Goal: Information Seeking & Learning: Learn about a topic

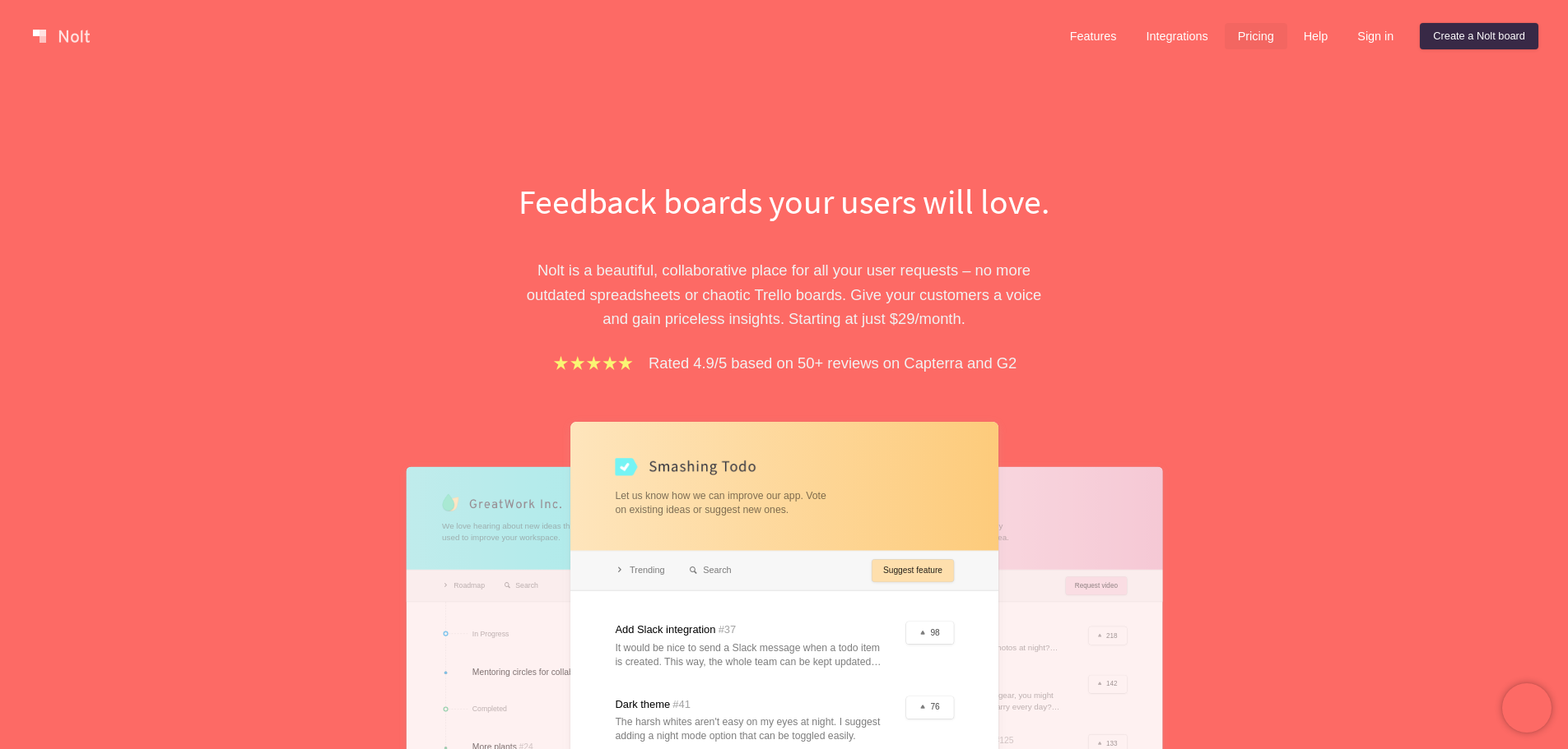
click at [1247, 45] on link "Pricing" at bounding box center [1256, 36] width 63 height 26
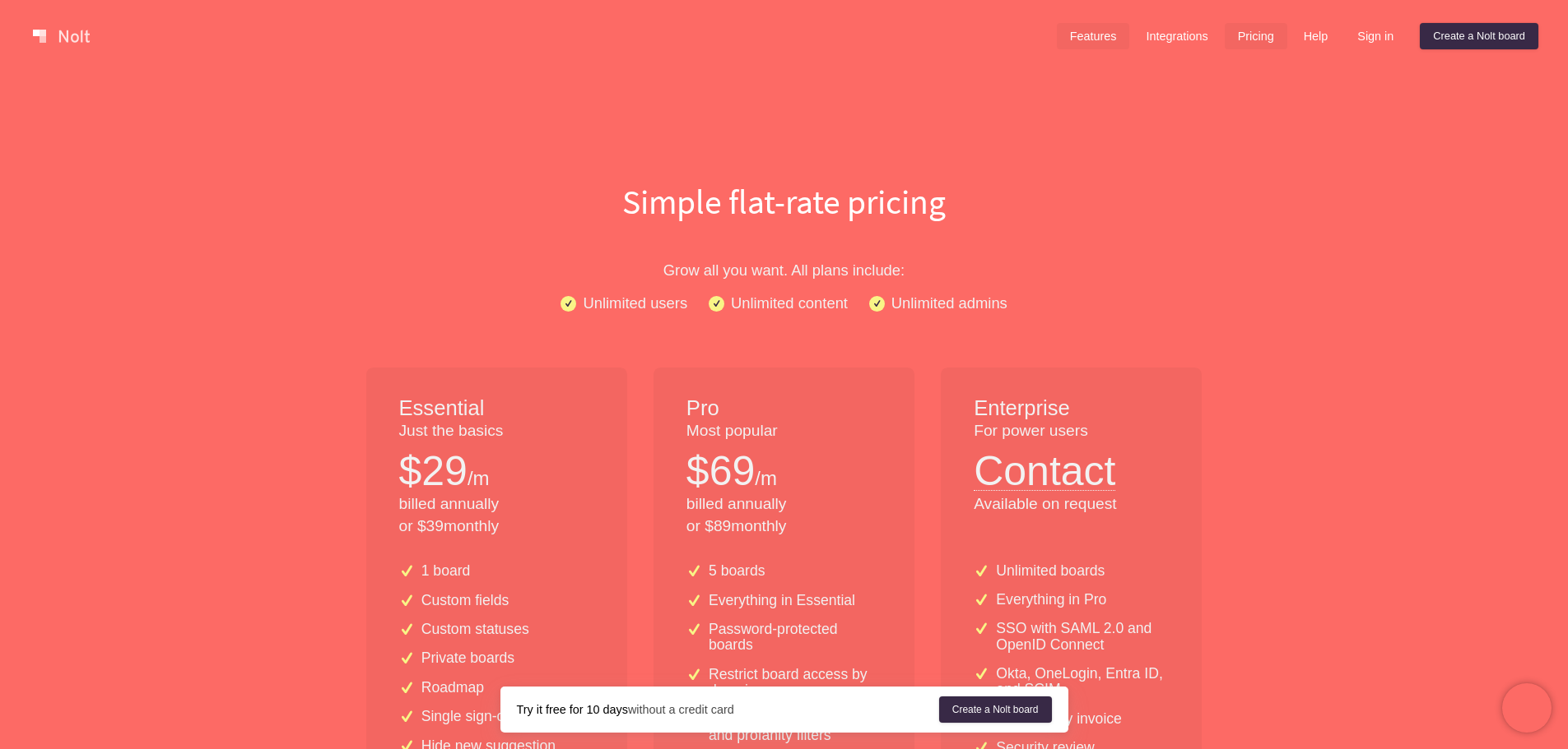
click at [1097, 29] on link "Features" at bounding box center [1094, 36] width 73 height 26
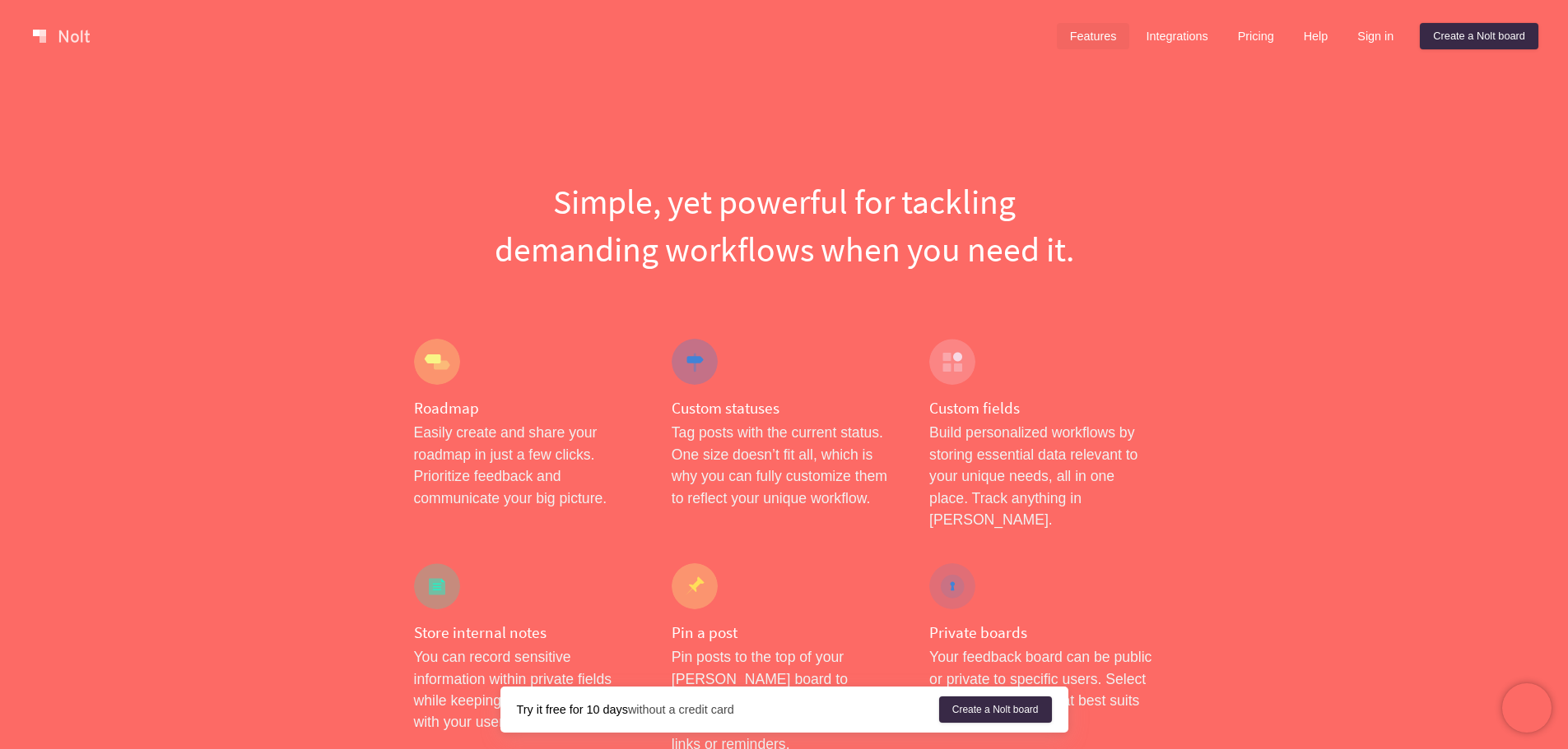
click at [52, 34] on link at bounding box center [61, 36] width 70 height 26
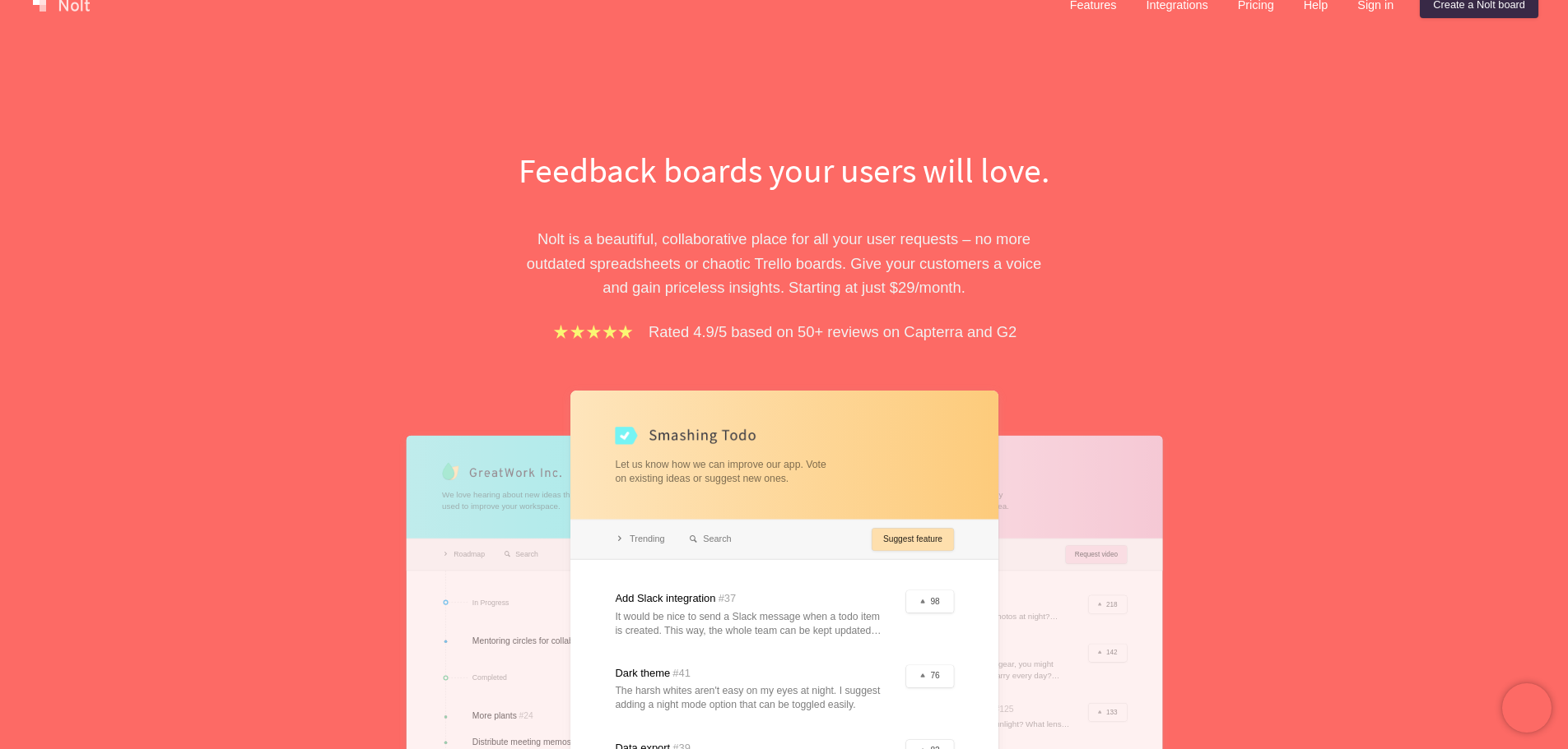
scroll to position [247, 0]
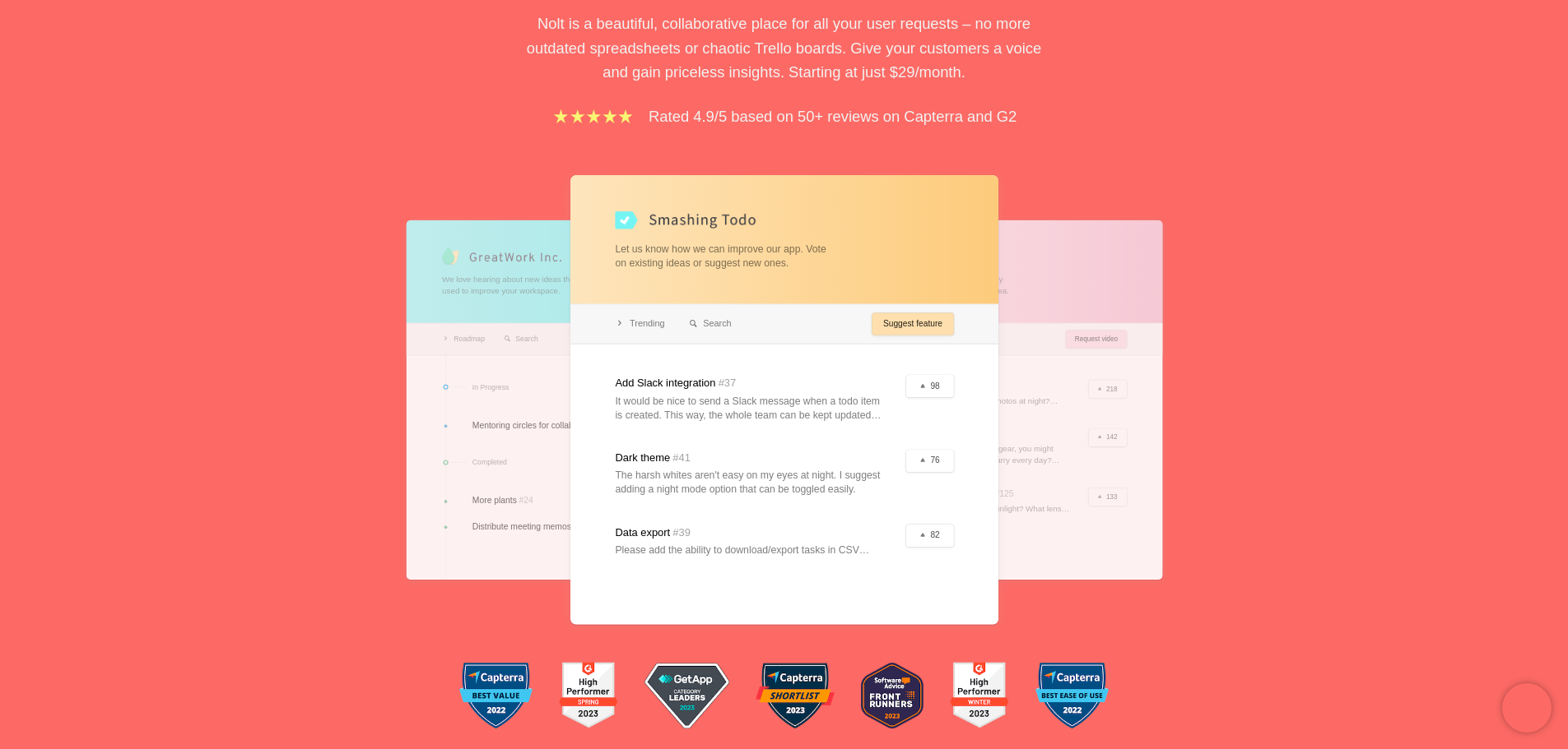
drag, startPoint x: 929, startPoint y: 379, endPoint x: 948, endPoint y: 442, distance: 65.8
click at [948, 442] on div at bounding box center [784, 400] width 428 height 450
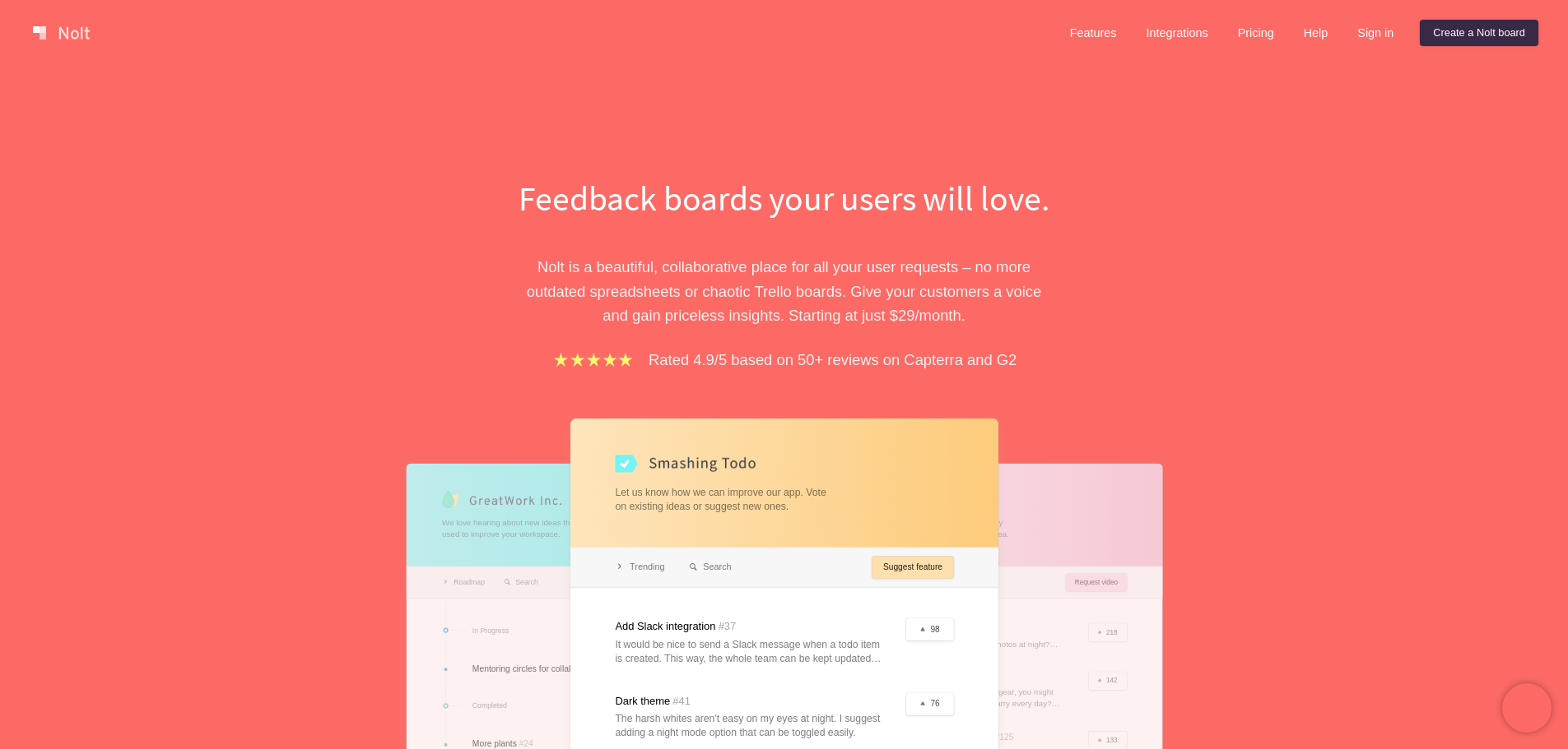
scroll to position [0, 0]
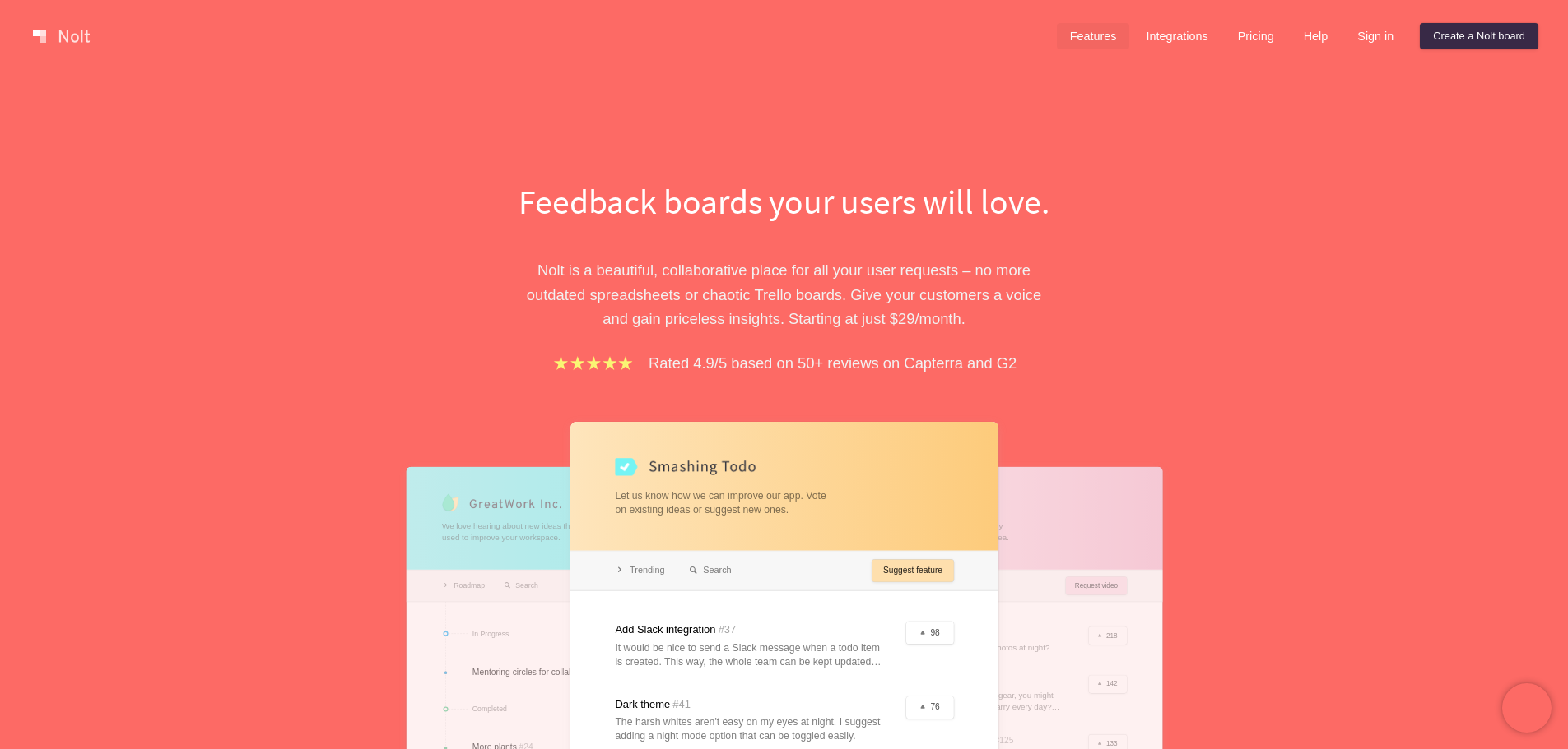
click at [1060, 39] on link "Features" at bounding box center [1094, 36] width 73 height 26
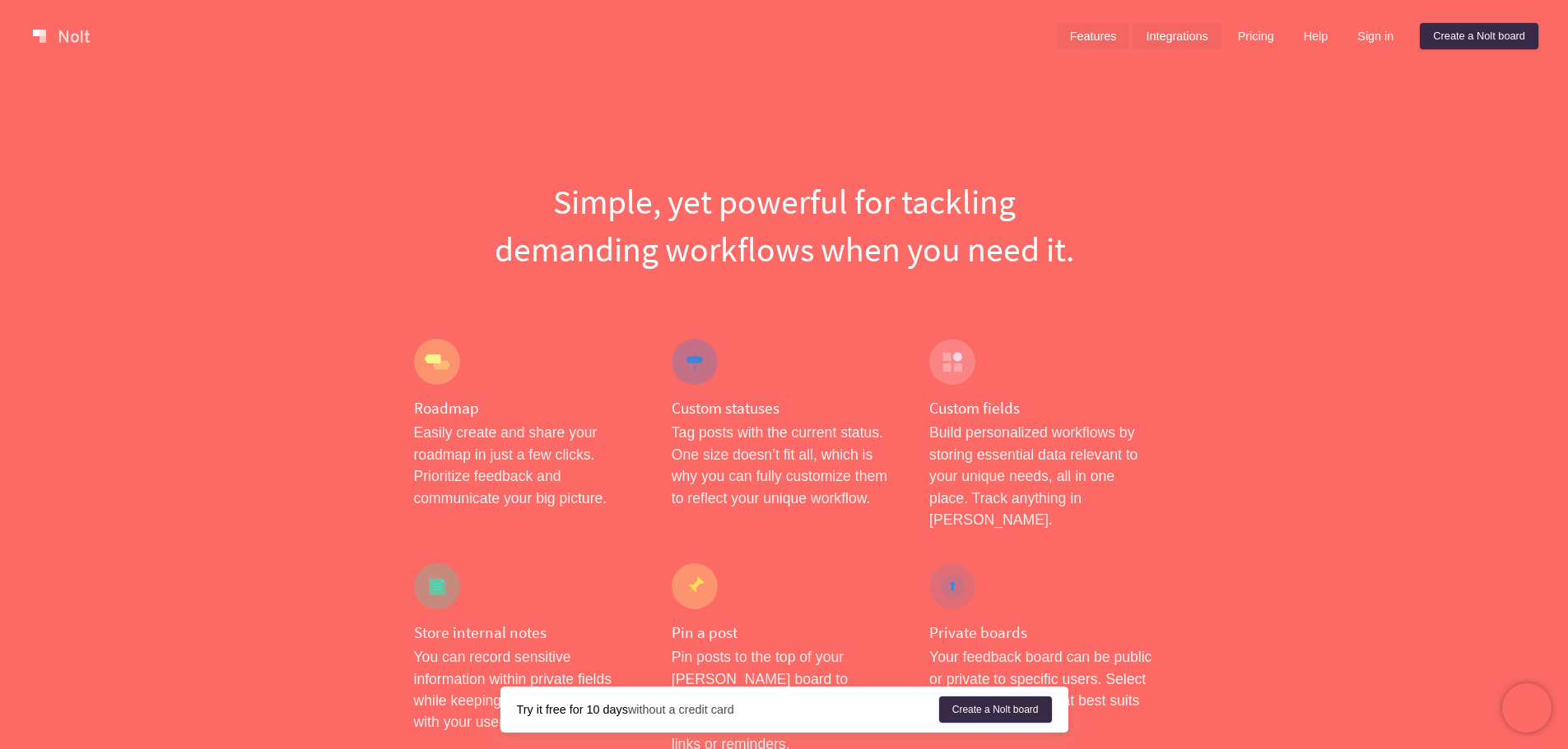
click at [1181, 39] on link "Integrations" at bounding box center [1177, 36] width 88 height 26
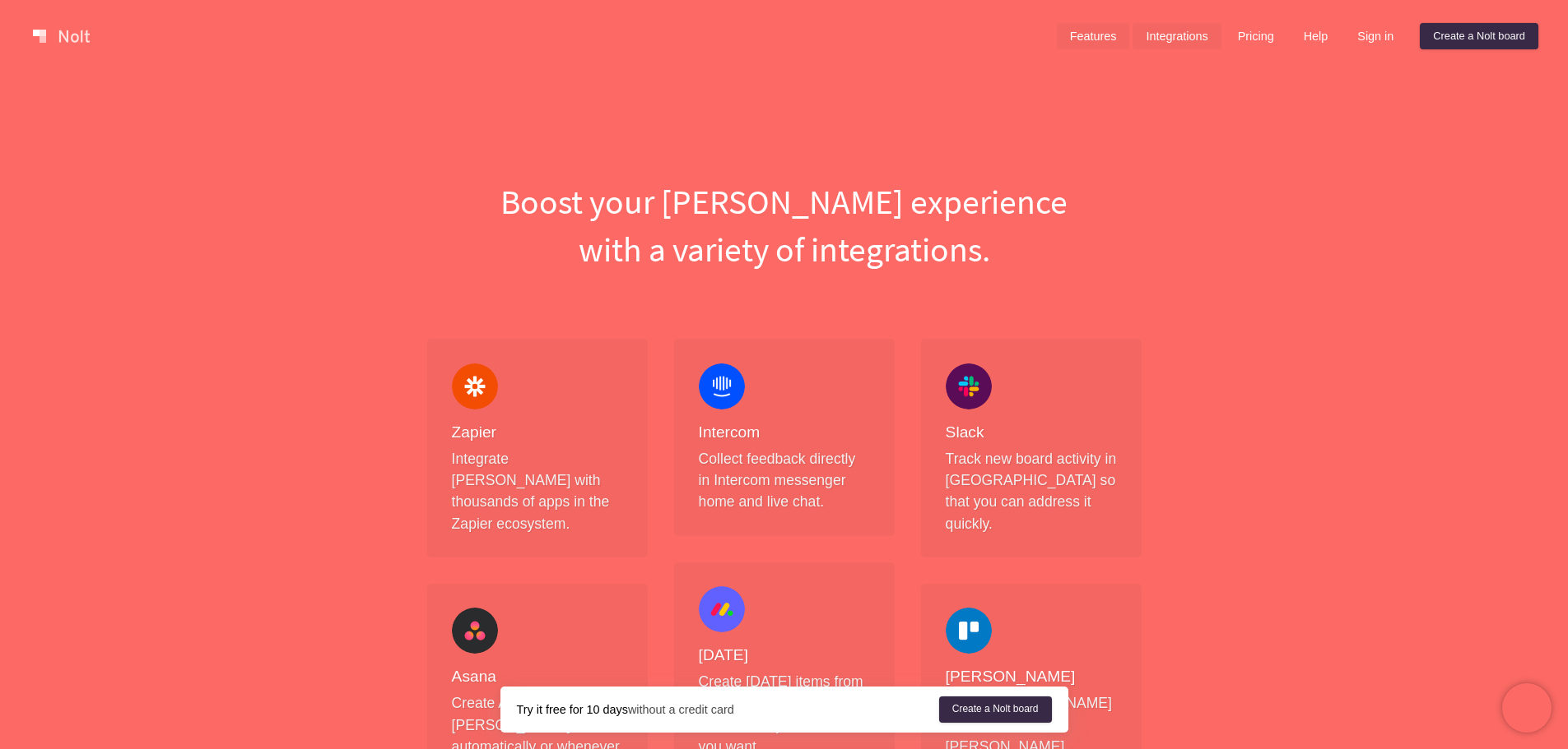
click at [1078, 36] on link "Features" at bounding box center [1094, 36] width 73 height 26
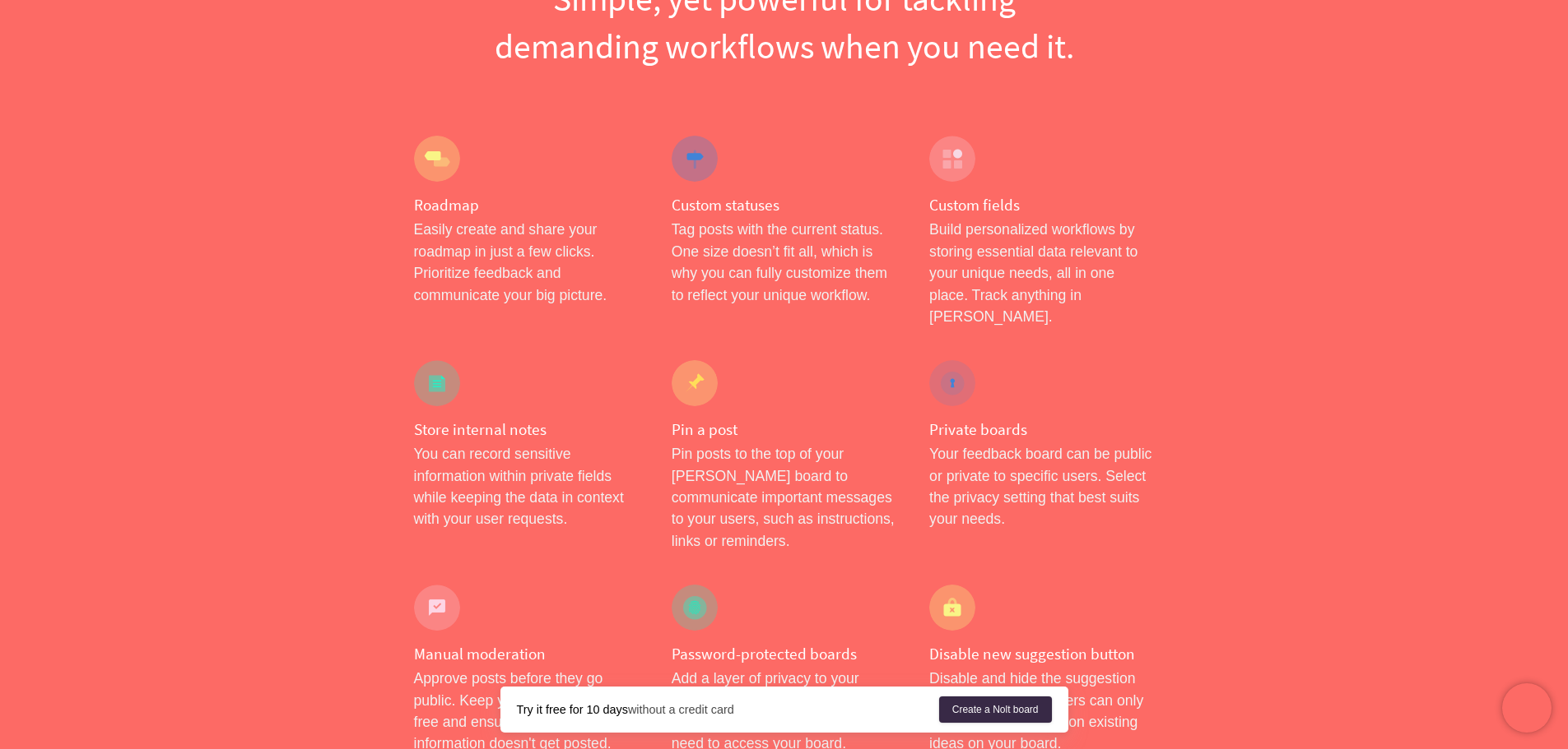
scroll to position [247, 0]
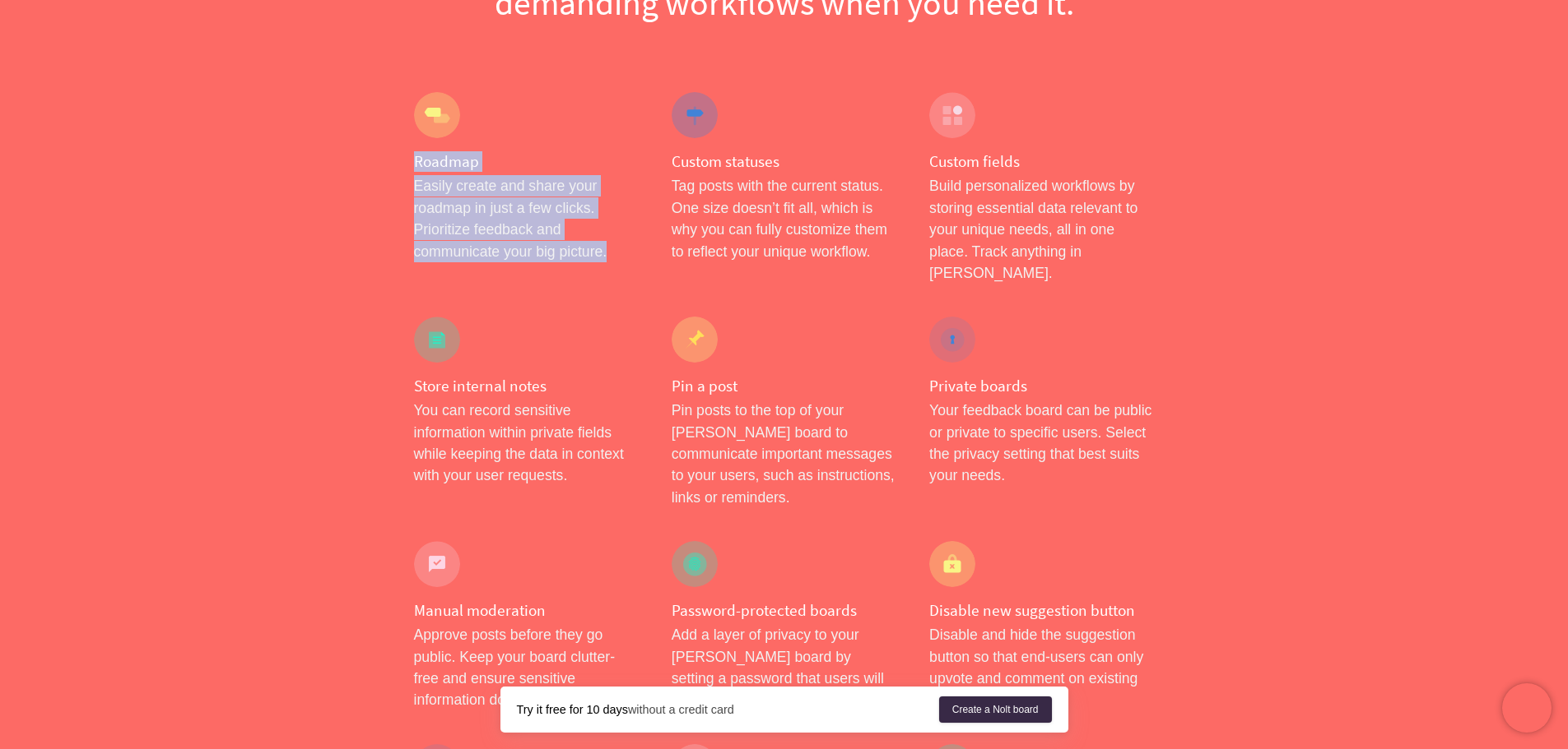
drag, startPoint x: 480, startPoint y: 190, endPoint x: 719, endPoint y: 267, distance: 251.1
click at [638, 271] on div "Roadmap Easily create and share your roadmap in just a few clicks. Prioritize f…" at bounding box center [526, 188] width 258 height 224
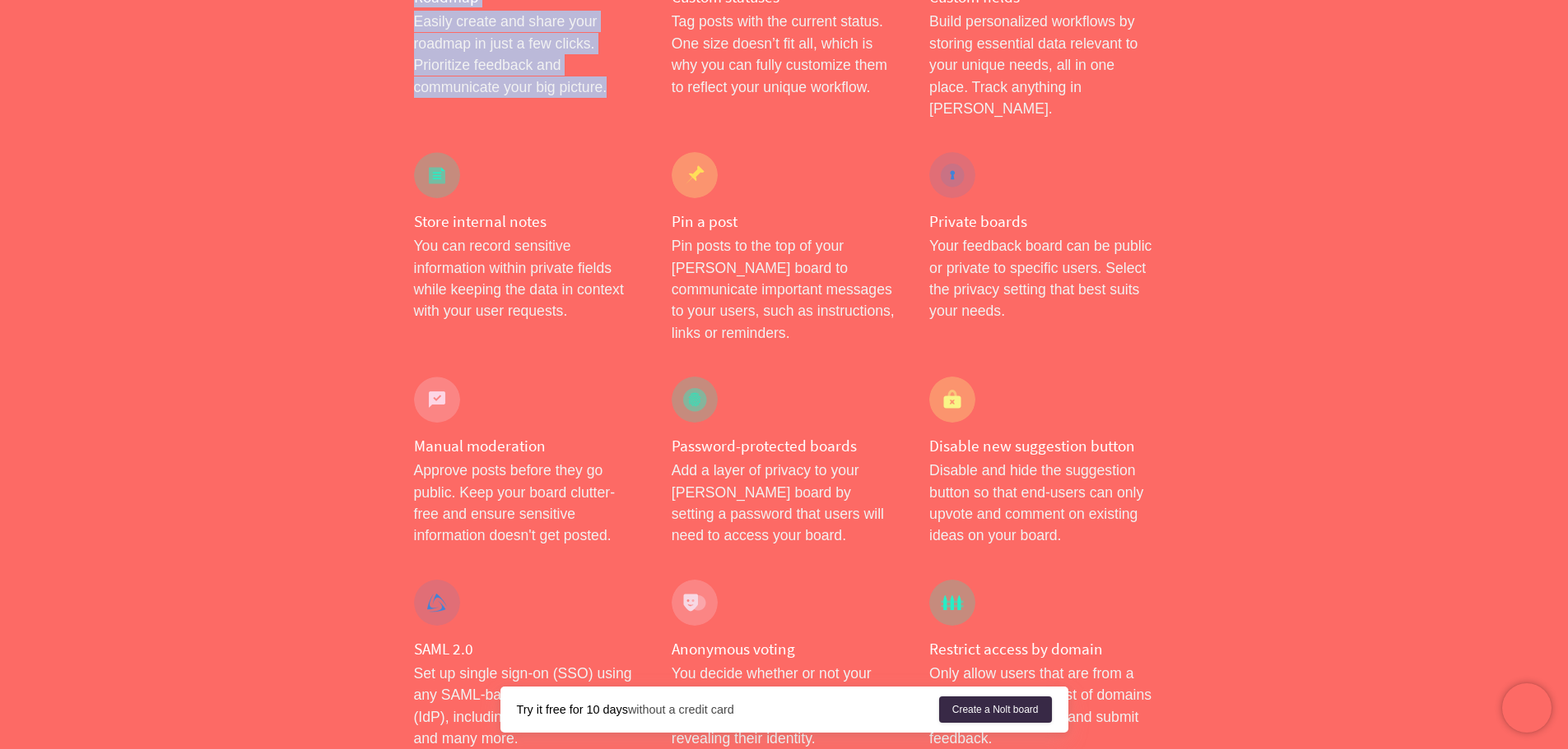
scroll to position [0, 0]
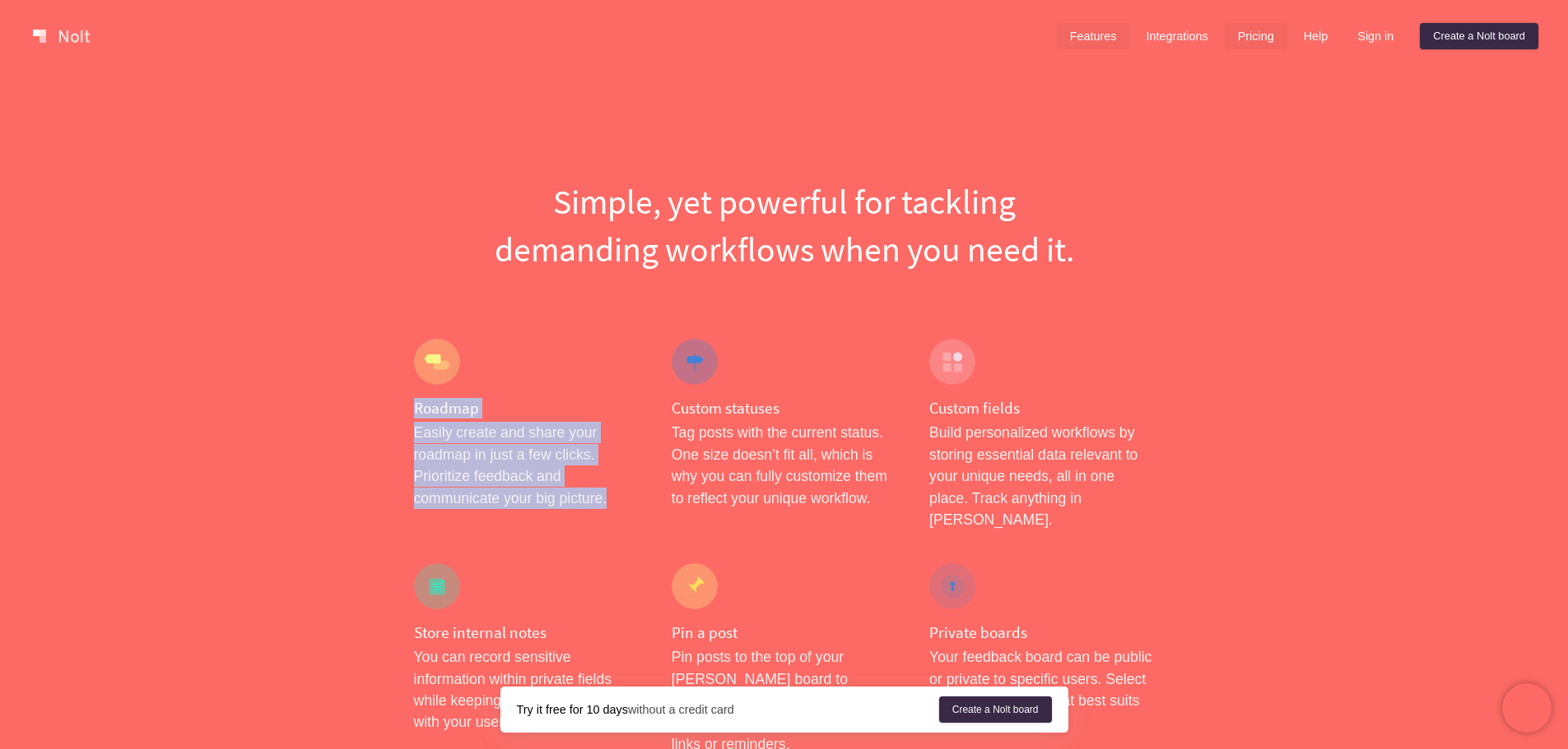
click at [1240, 38] on link "Pricing" at bounding box center [1256, 36] width 63 height 26
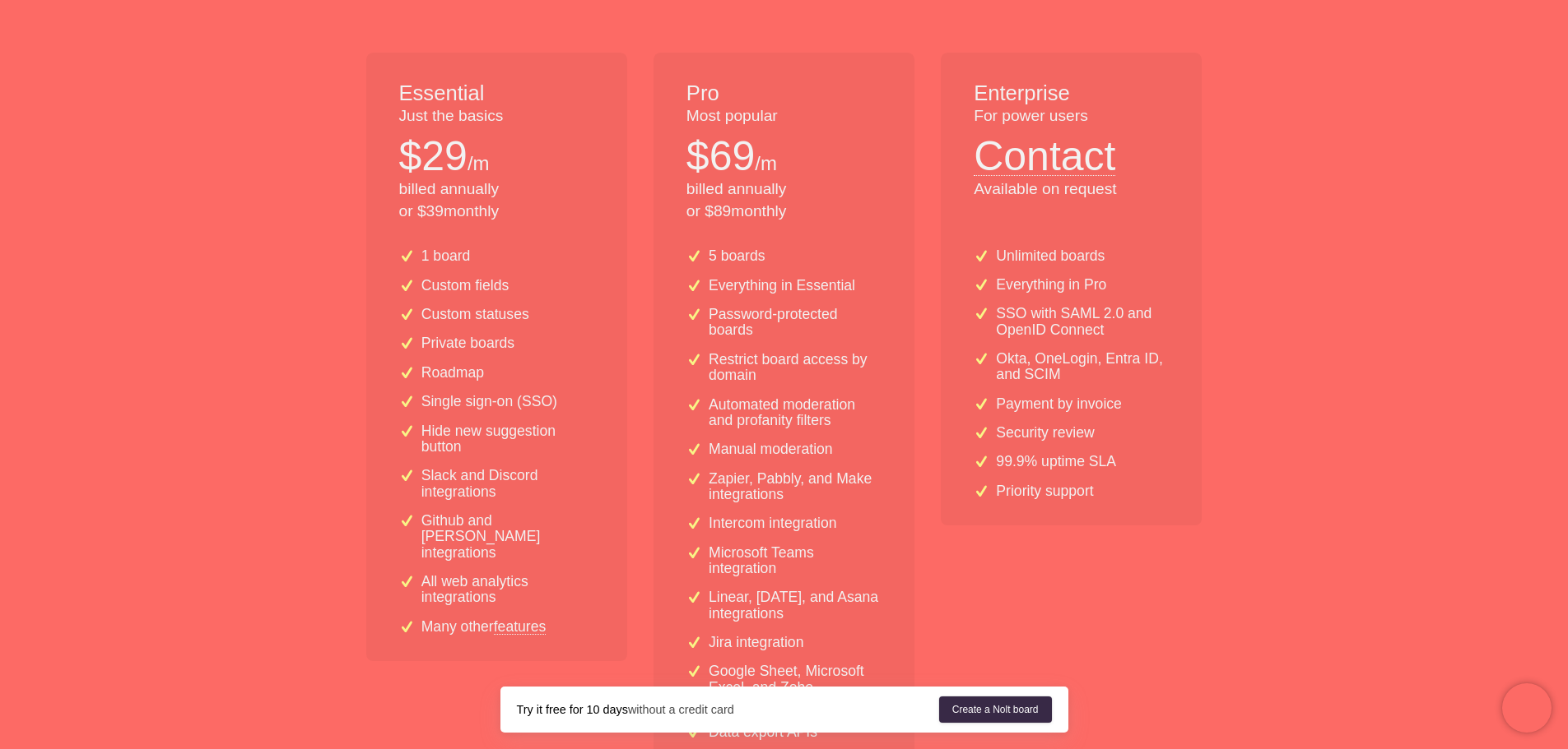
scroll to position [576, 0]
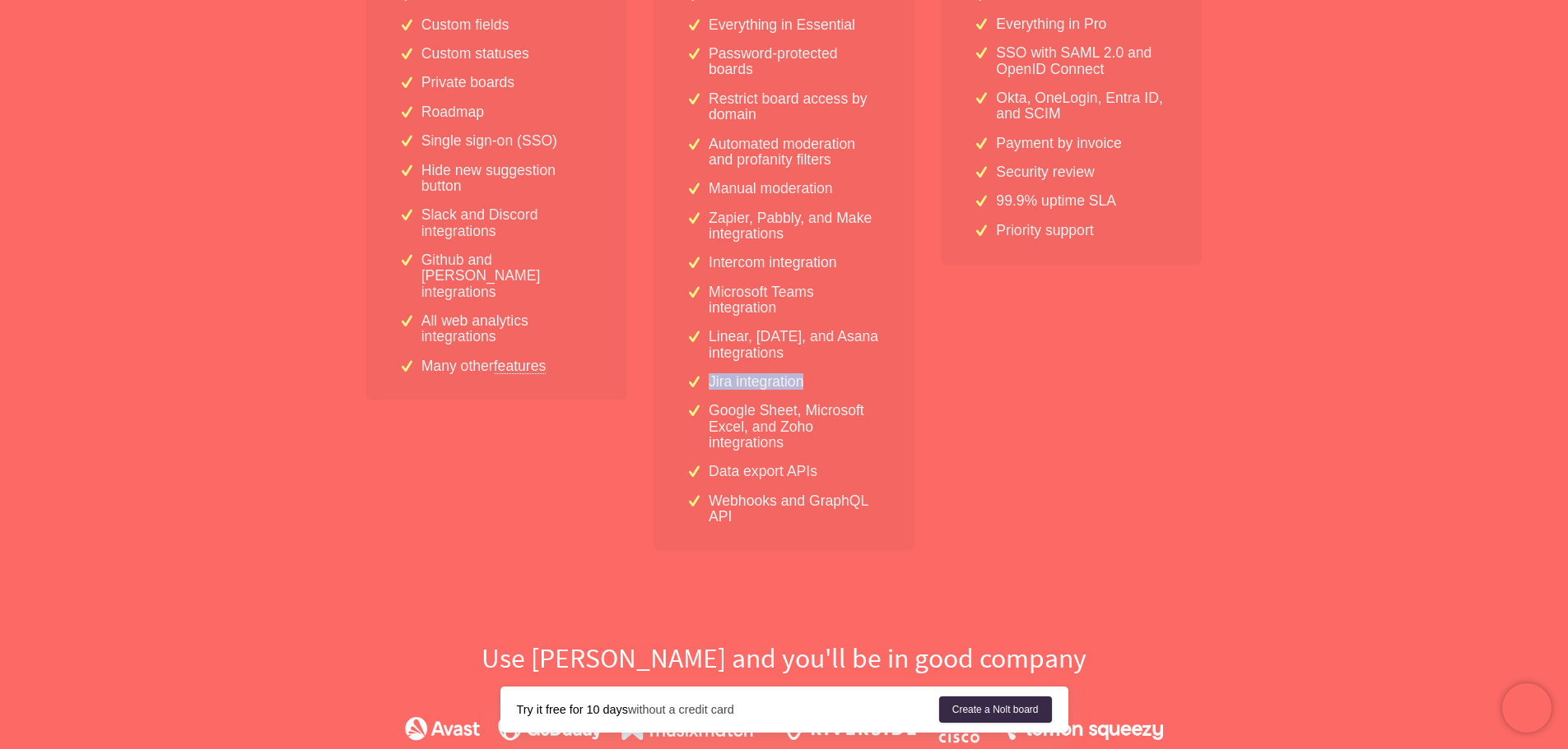
drag, startPoint x: 802, startPoint y: 376, endPoint x: 704, endPoint y: 384, distance: 98.3
click at [704, 384] on div "Jira integration" at bounding box center [784, 382] width 195 height 16
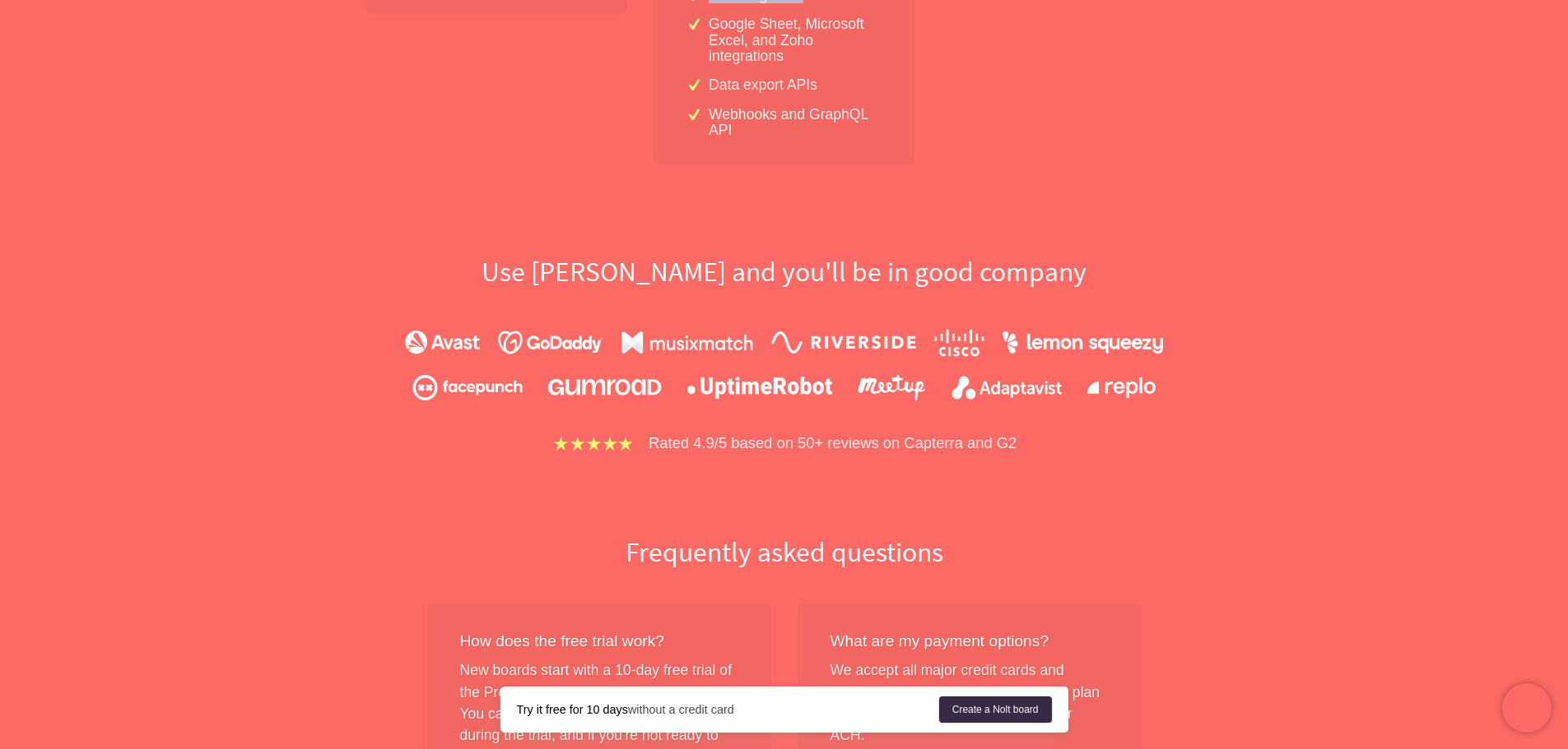
scroll to position [987, 0]
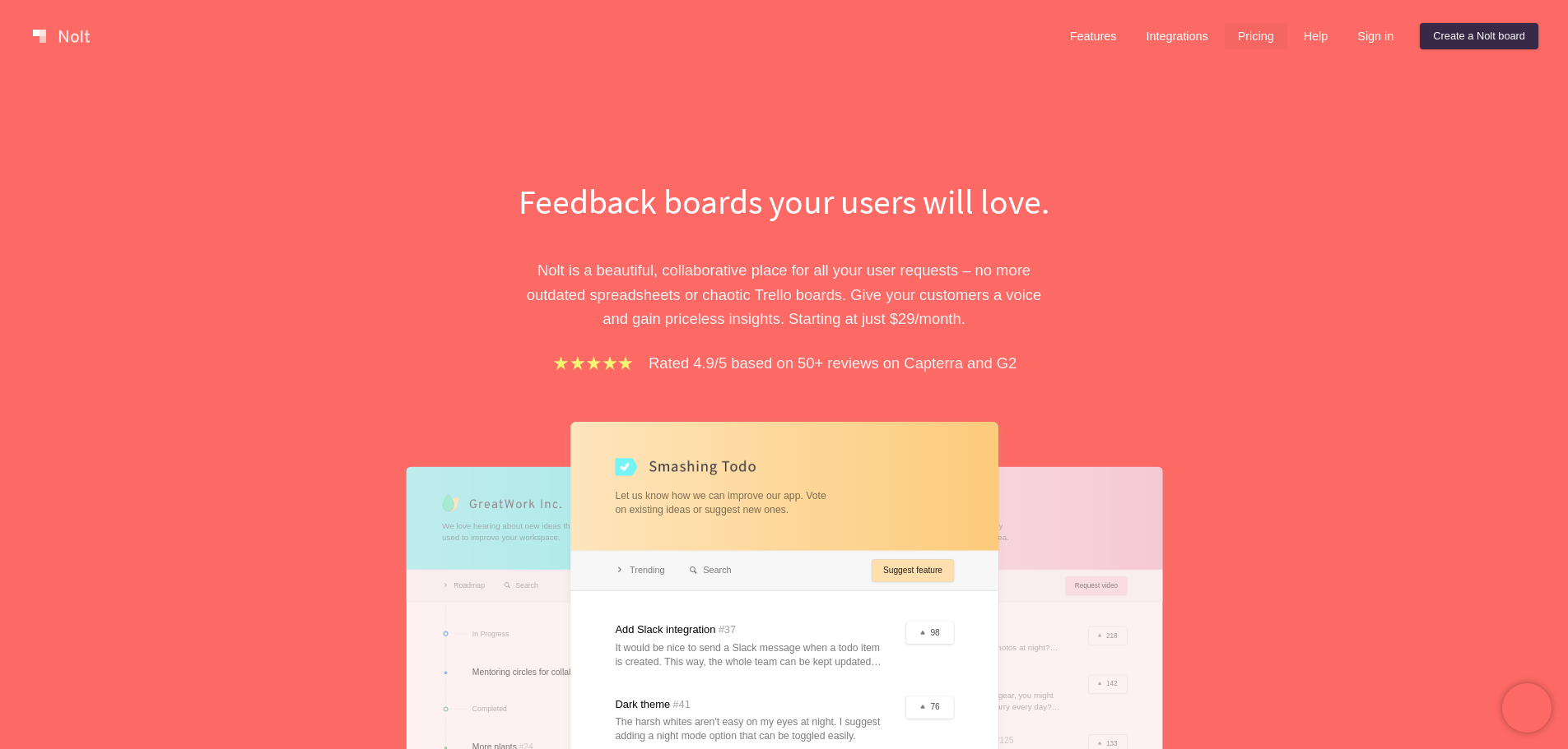
click at [1263, 37] on link "Pricing" at bounding box center [1256, 36] width 63 height 26
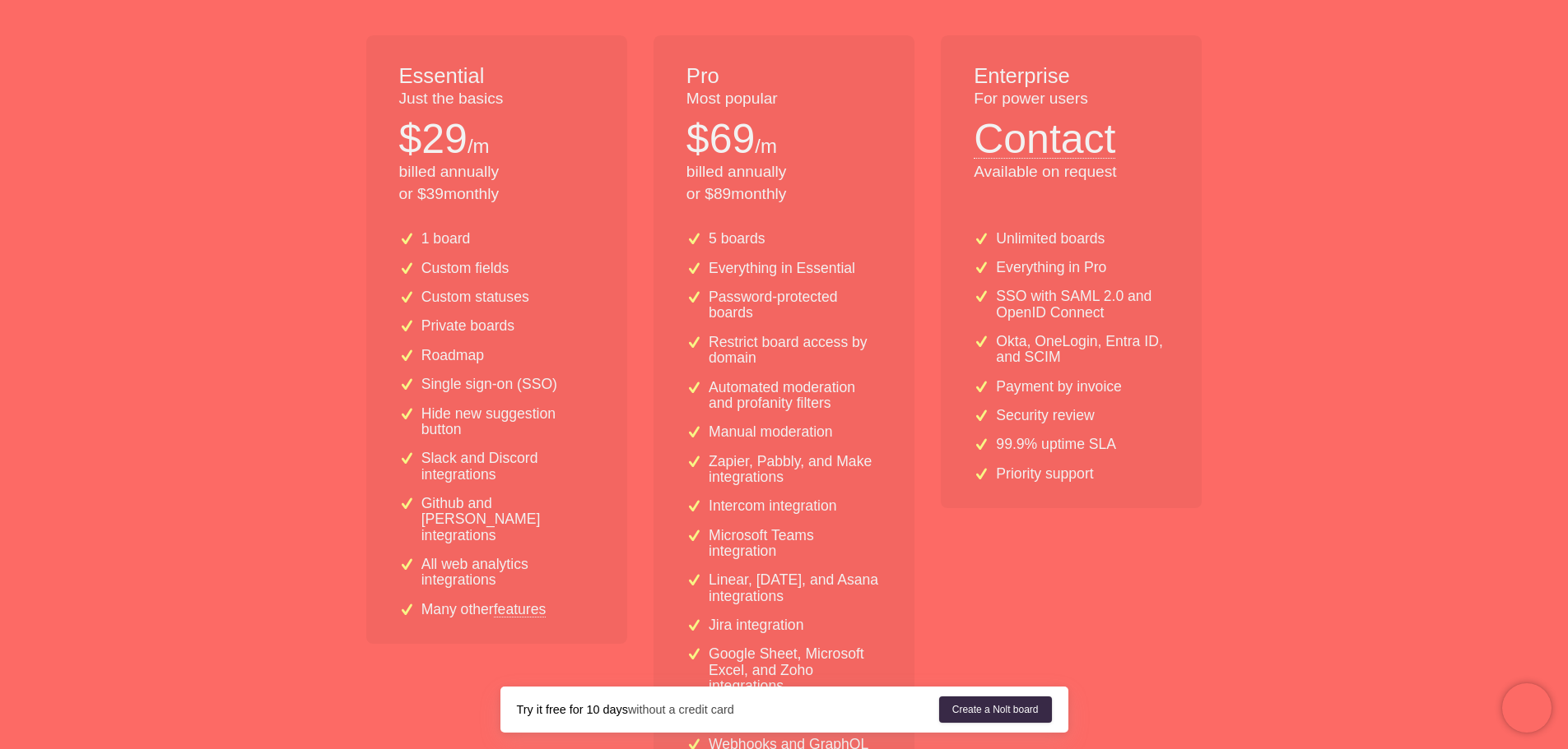
scroll to position [329, 0]
drag, startPoint x: 373, startPoint y: 143, endPoint x: 326, endPoint y: 114, distance: 55.2
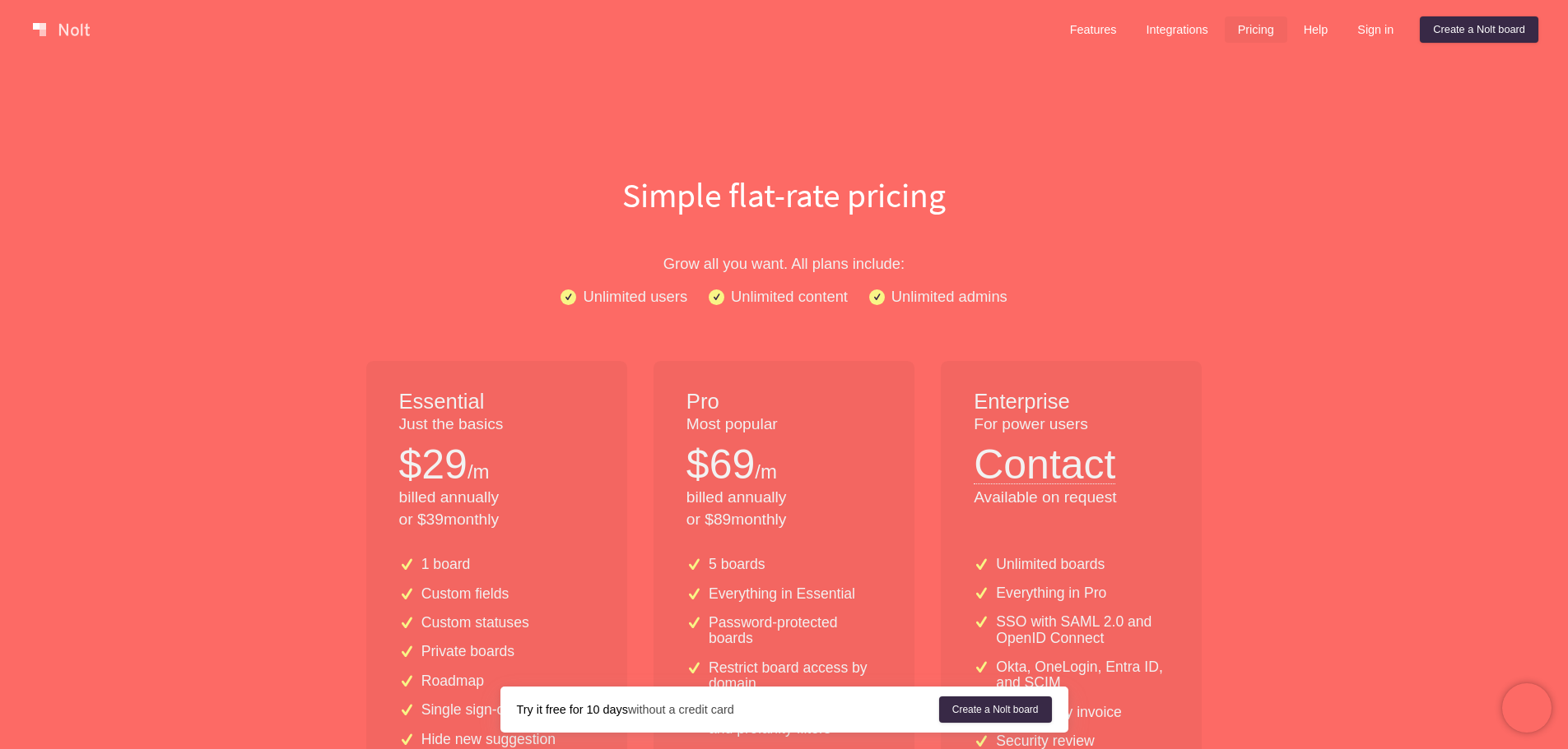
scroll to position [0, 0]
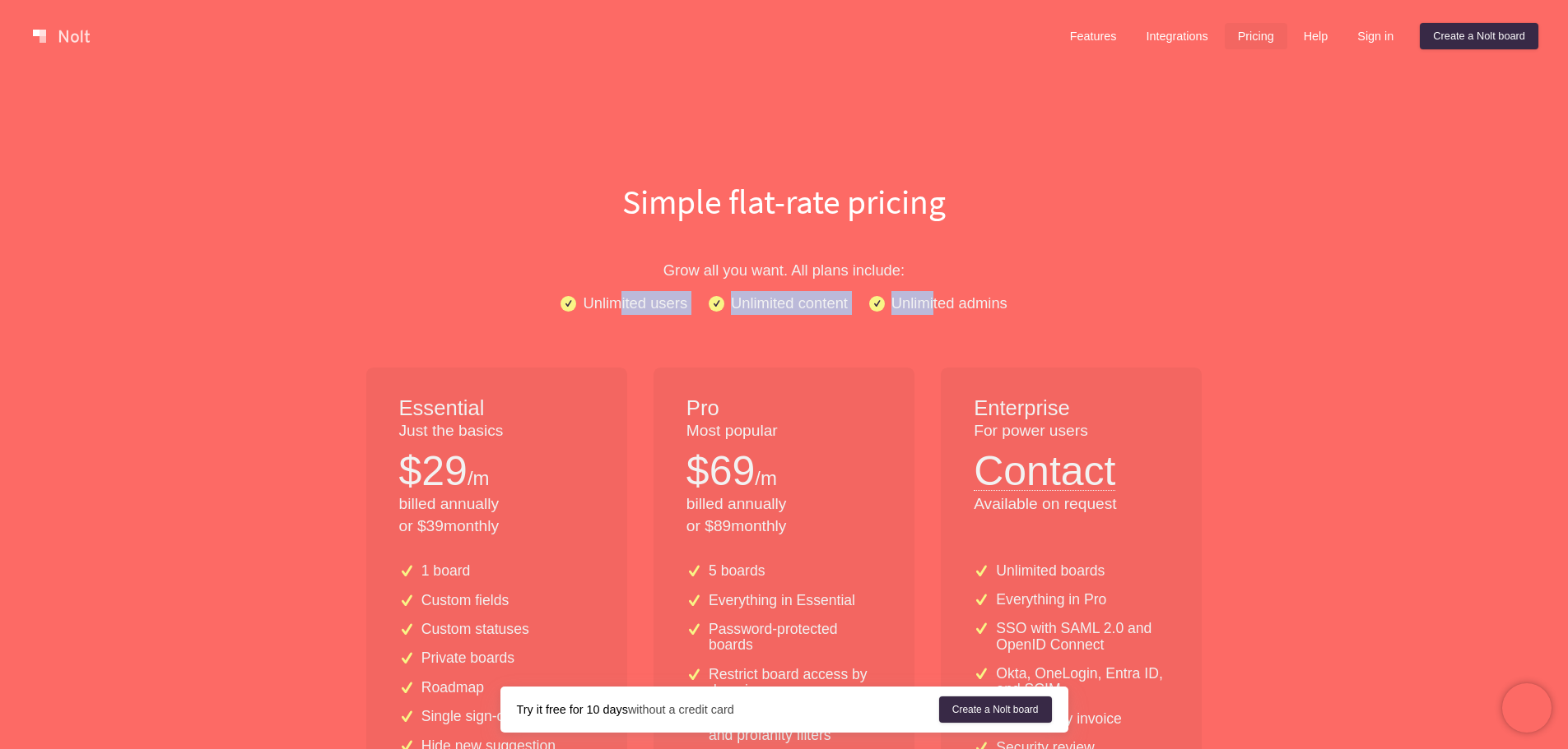
drag, startPoint x: 635, startPoint y: 306, endPoint x: 1120, endPoint y: 340, distance: 486.2
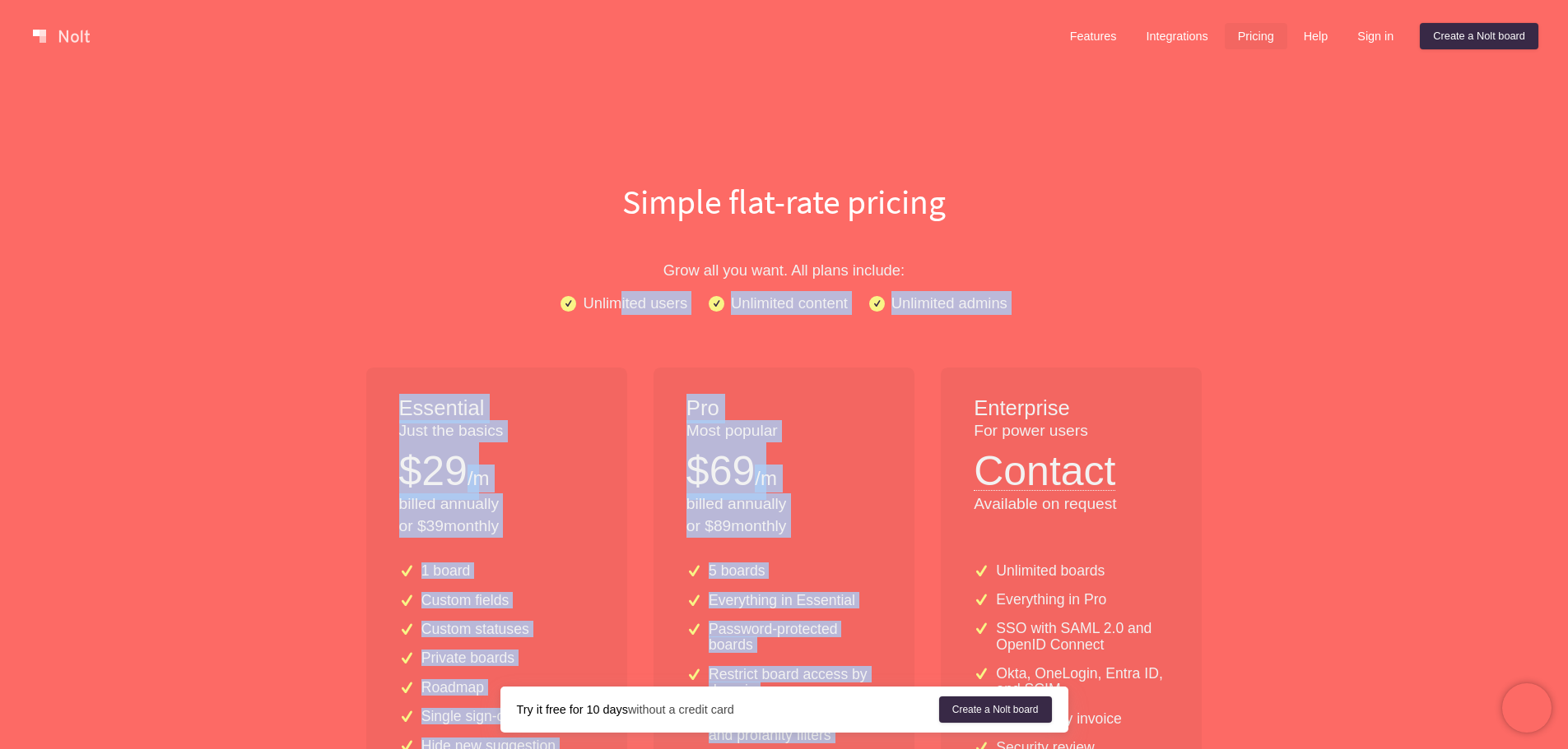
click at [1206, 306] on div "Unlimited users Unlimited content Unlimited admins" at bounding box center [784, 303] width 1053 height 24
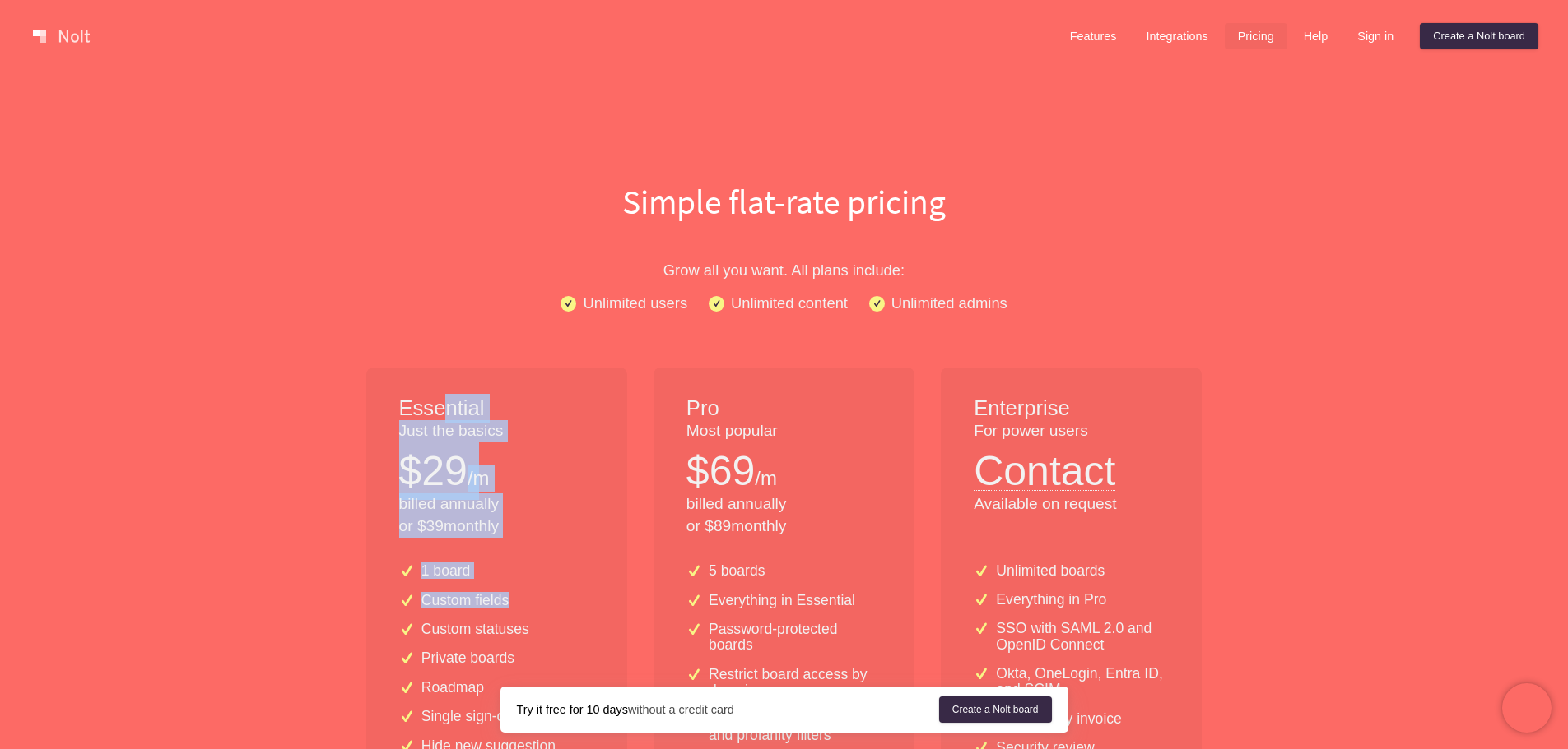
drag, startPoint x: 505, startPoint y: 487, endPoint x: 688, endPoint y: 639, distance: 237.9
click at [646, 624] on div "Essential Just the basics $ 29 /m billed annually or $ 39 monthly 1 board Custo…" at bounding box center [784, 752] width 863 height 770
